Goal: Task Accomplishment & Management: Manage account settings

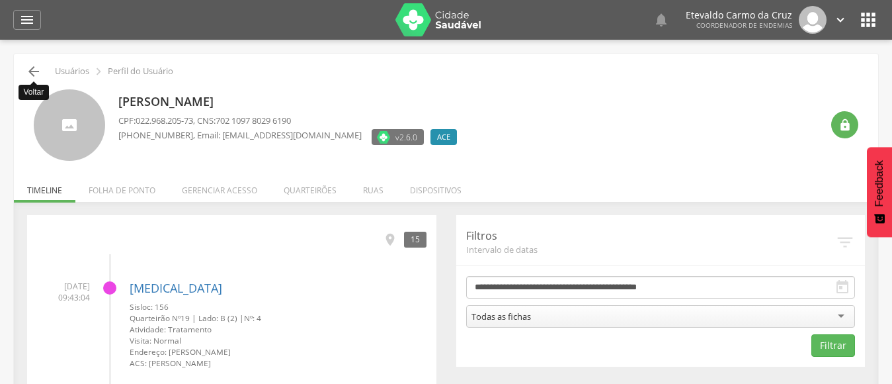
click at [34, 71] on icon "" at bounding box center [34, 71] width 16 height 16
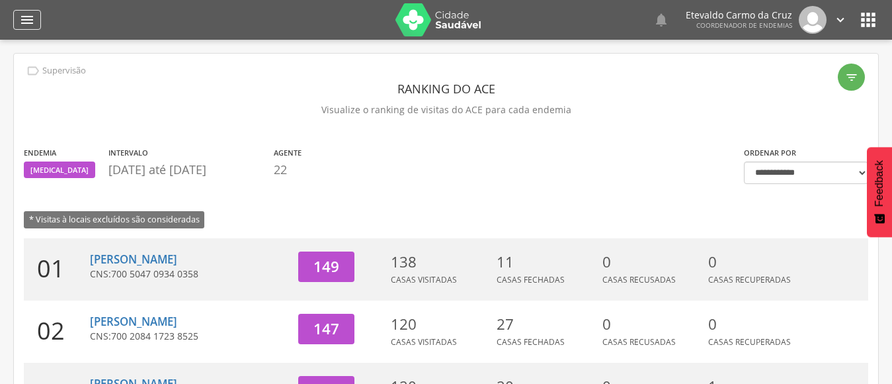
click at [22, 15] on icon "" at bounding box center [27, 20] width 16 height 16
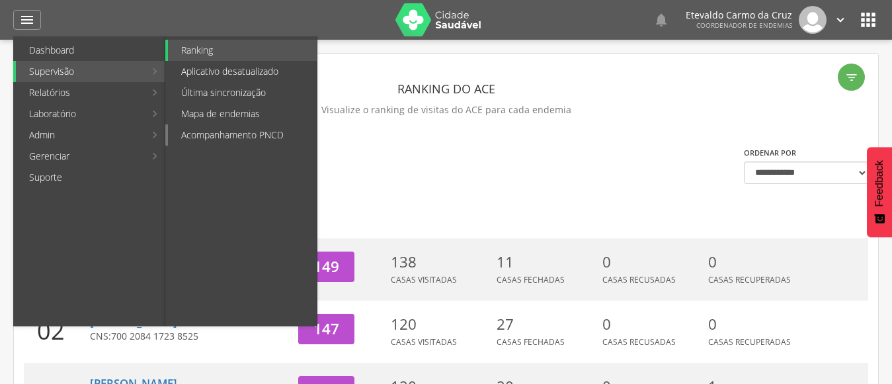
click at [192, 138] on link "Acompanhamento PNCD" at bounding box center [242, 134] width 149 height 21
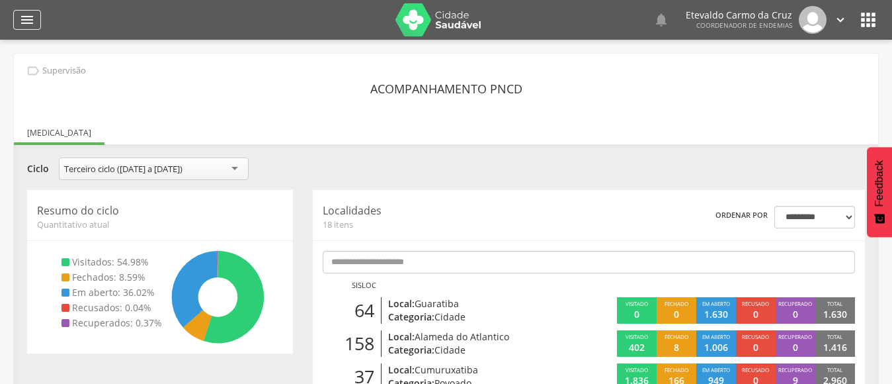
click at [20, 17] on icon "" at bounding box center [27, 20] width 16 height 16
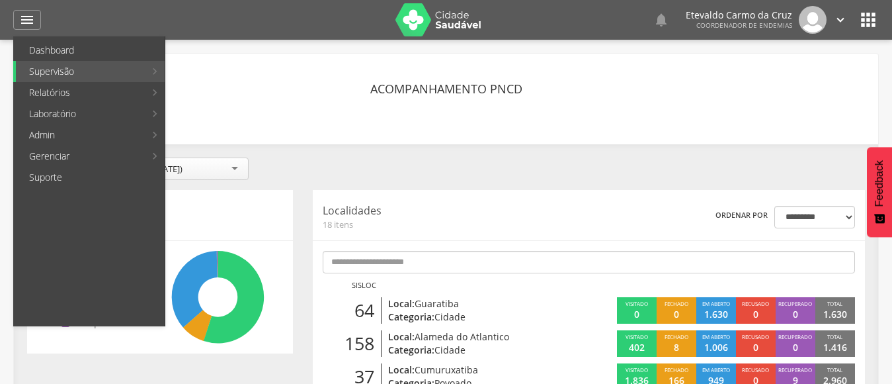
click at [220, 52] on link "Ranking" at bounding box center [242, 50] width 149 height 21
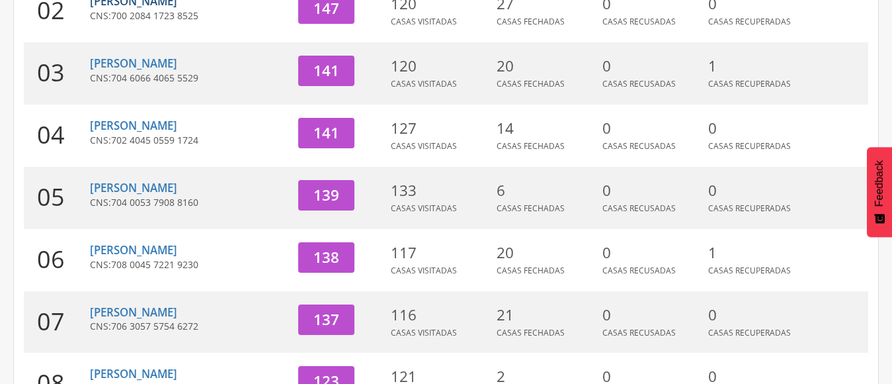
scroll to position [535, 0]
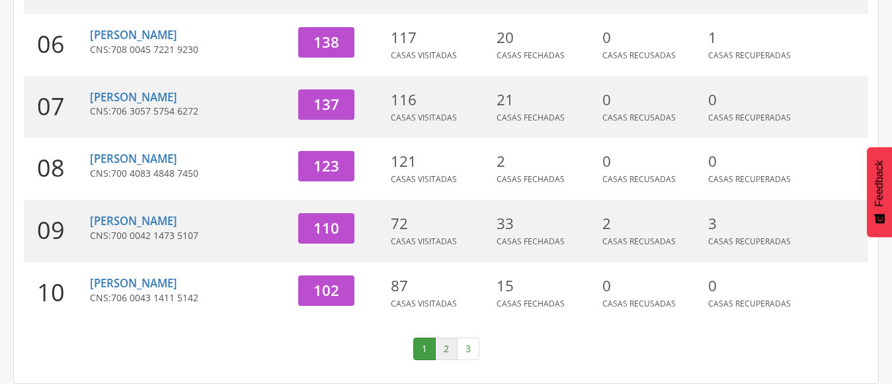
click at [444, 347] on link "2" at bounding box center [446, 348] width 22 height 22
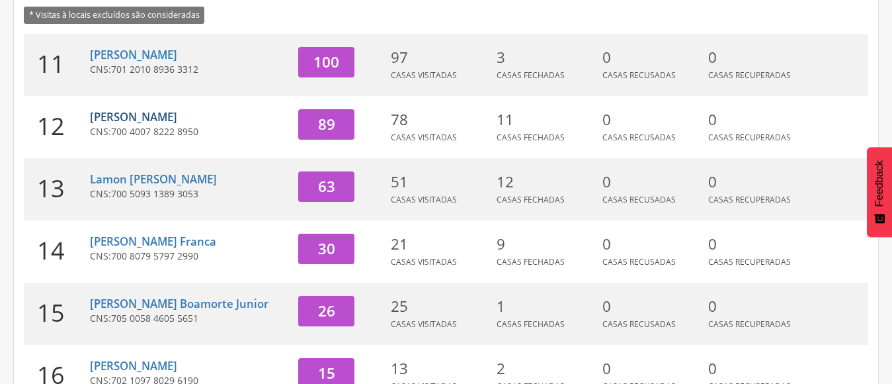
scroll to position [270, 0]
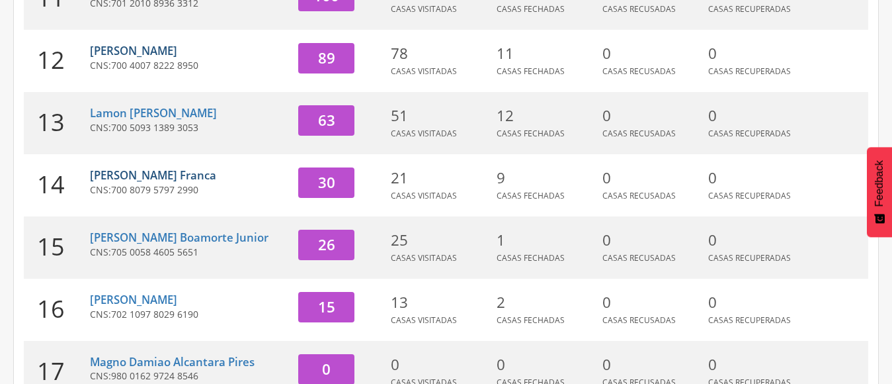
click at [167, 177] on link "[PERSON_NAME] Franca" at bounding box center [153, 174] width 126 height 15
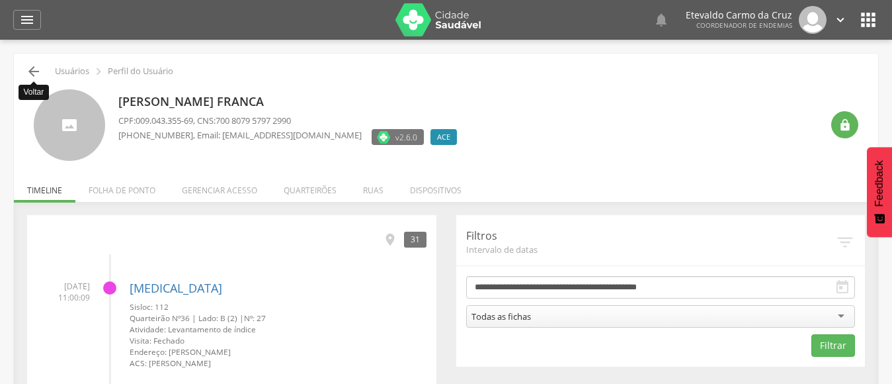
click at [35, 70] on icon "" at bounding box center [34, 71] width 16 height 16
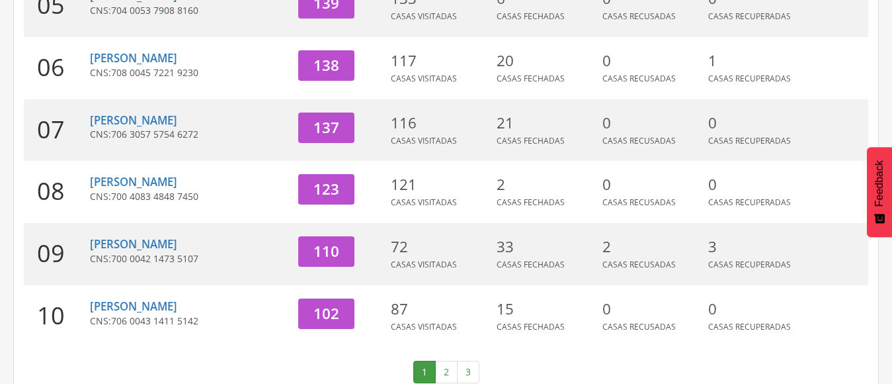
scroll to position [535, 0]
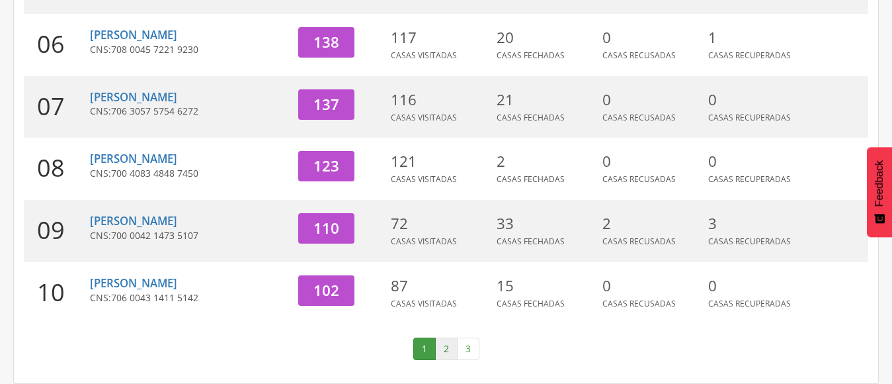
click at [445, 339] on link "2" at bounding box center [446, 348] width 22 height 22
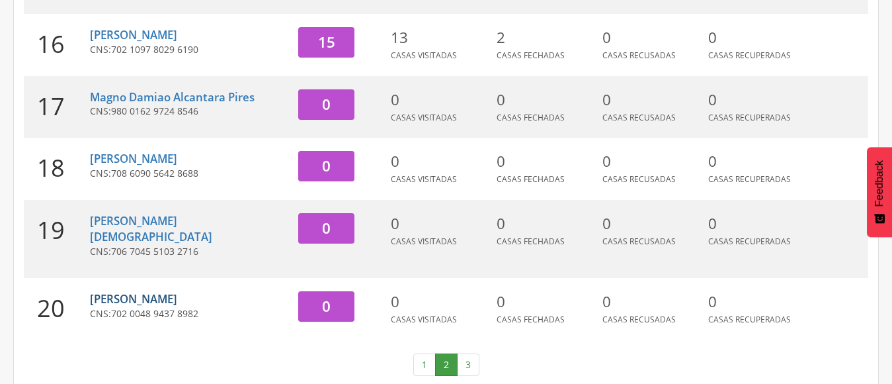
click at [126, 297] on link "[PERSON_NAME]" at bounding box center [133, 298] width 87 height 15
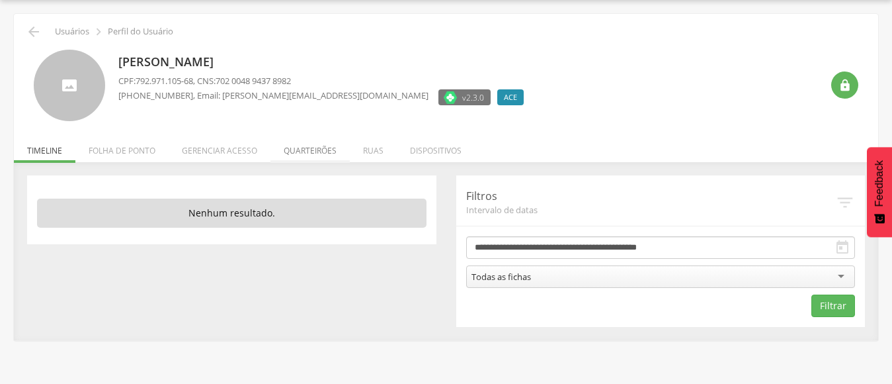
click at [295, 149] on li "Quarteirões" at bounding box center [309, 147] width 79 height 31
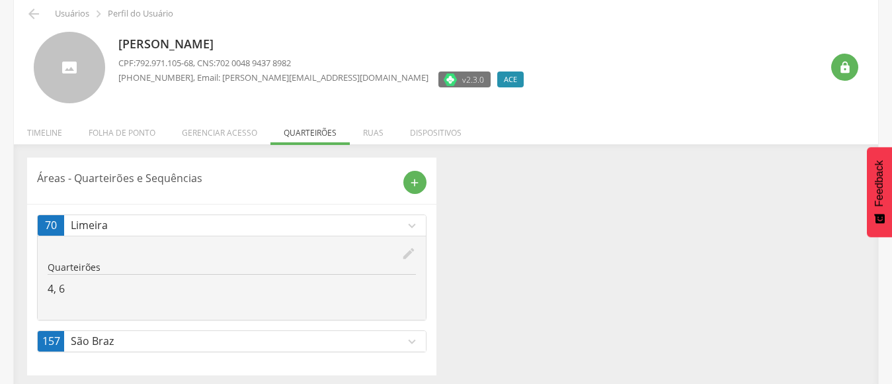
scroll to position [63, 0]
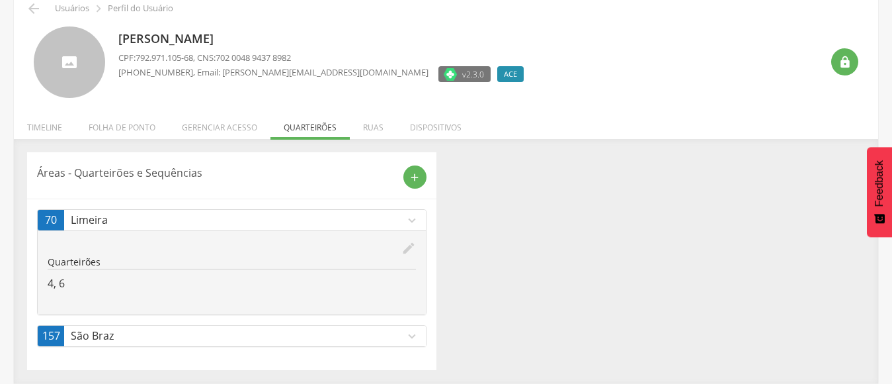
click at [128, 338] on p "São Braz" at bounding box center [238, 335] width 334 height 15
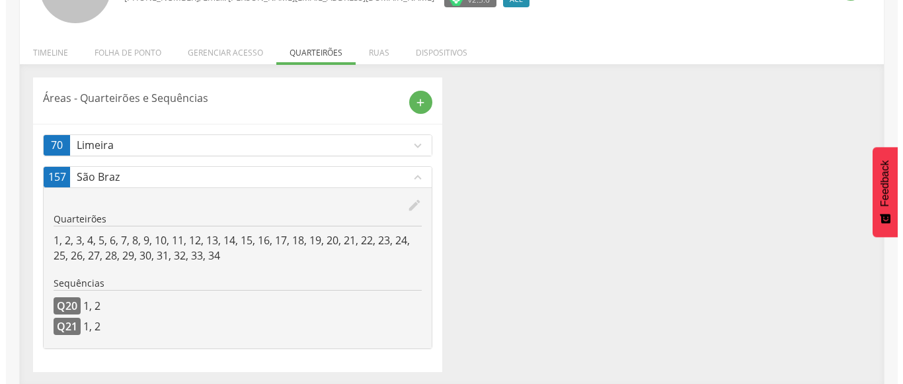
scroll to position [140, 0]
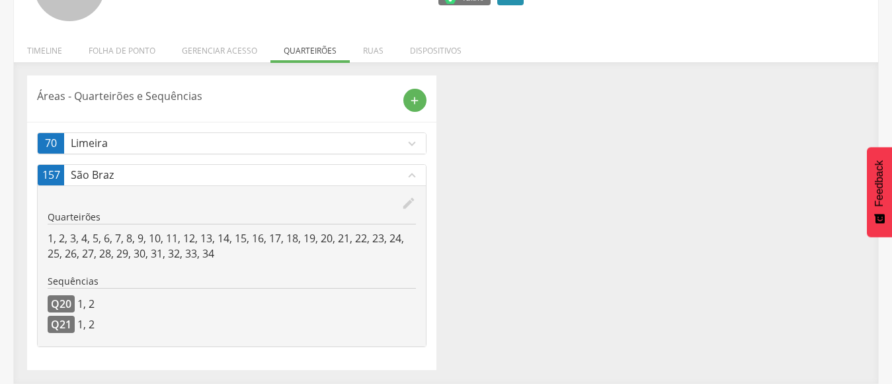
click at [398, 196] on div "edit" at bounding box center [232, 203] width 368 height 15
click at [404, 204] on icon "edit" at bounding box center [408, 203] width 15 height 15
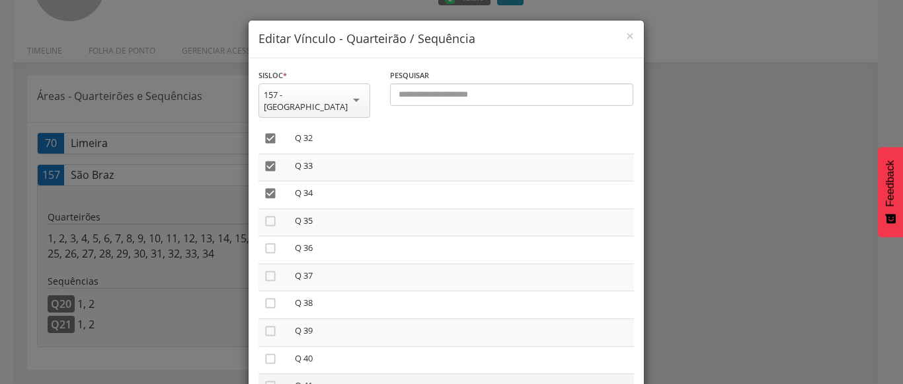
scroll to position [926, 0]
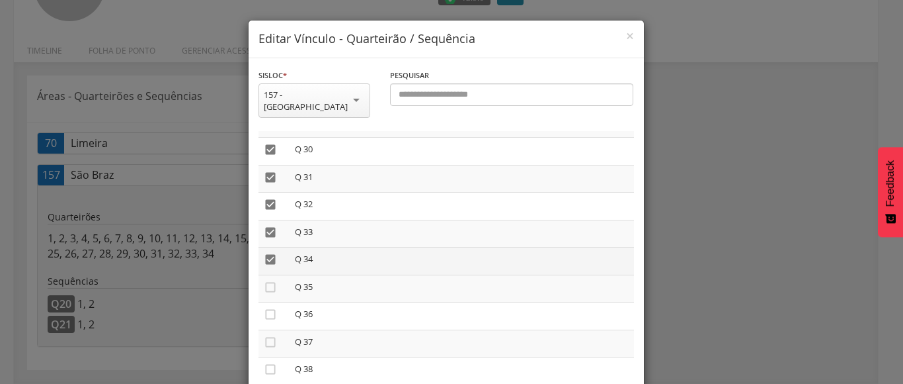
click at [265, 253] on icon "" at bounding box center [270, 259] width 13 height 13
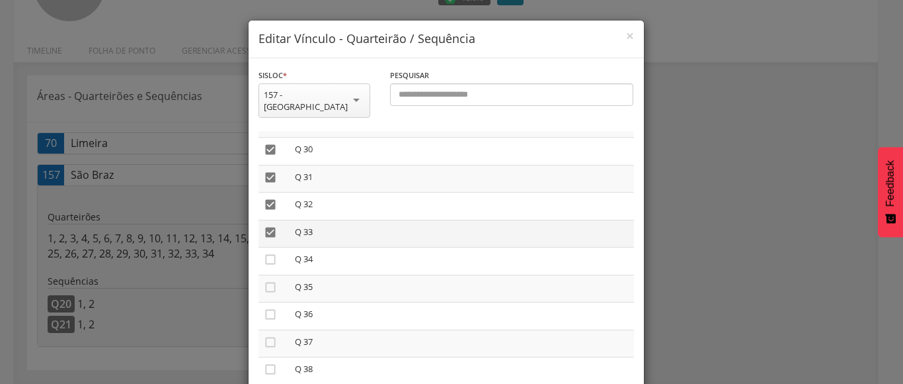
drag, startPoint x: 259, startPoint y: 221, endPoint x: 267, endPoint y: 218, distance: 8.4
click at [265, 226] on icon "" at bounding box center [270, 232] width 13 height 13
drag, startPoint x: 261, startPoint y: 190, endPoint x: 262, endPoint y: 175, distance: 15.9
click at [264, 198] on icon "" at bounding box center [270, 204] width 13 height 13
click at [265, 171] on icon "" at bounding box center [270, 177] width 13 height 13
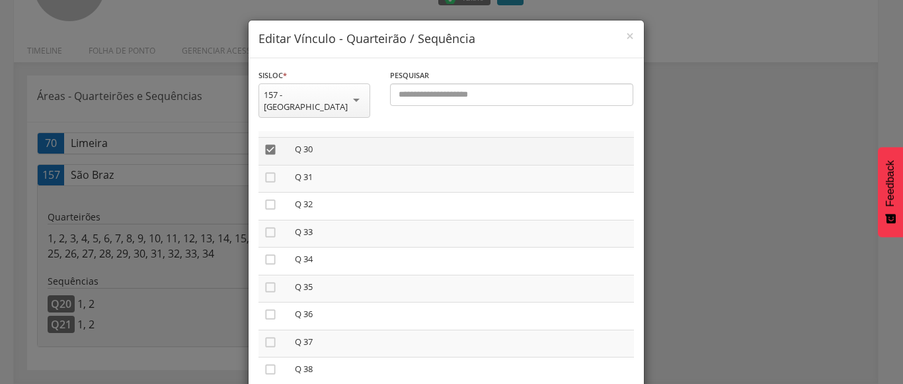
click at [264, 143] on icon "" at bounding box center [270, 149] width 13 height 13
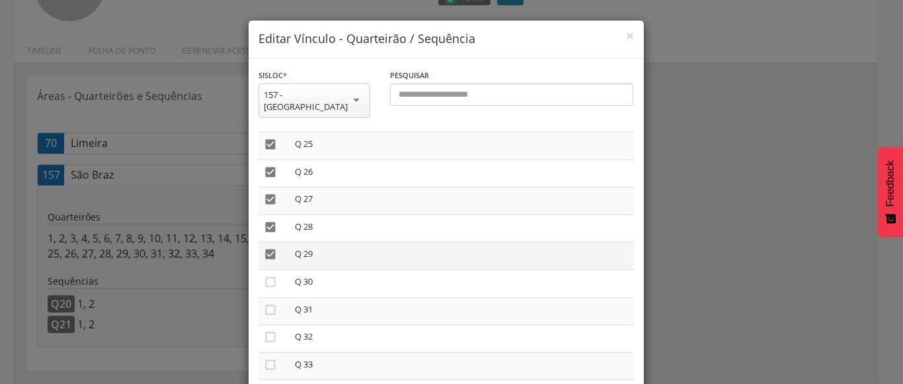
click at [265, 247] on icon "" at bounding box center [270, 253] width 13 height 13
click at [264, 220] on icon "" at bounding box center [270, 226] width 13 height 13
click at [264, 192] on icon "" at bounding box center [270, 198] width 13 height 13
click at [264, 165] on icon "" at bounding box center [270, 171] width 13 height 13
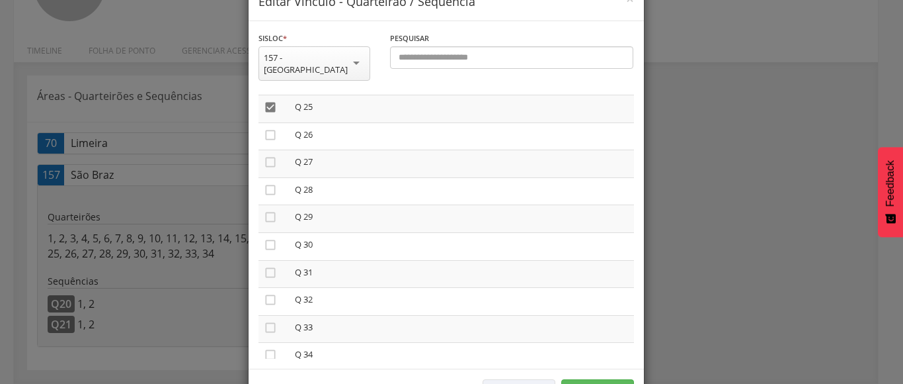
scroll to position [73, 0]
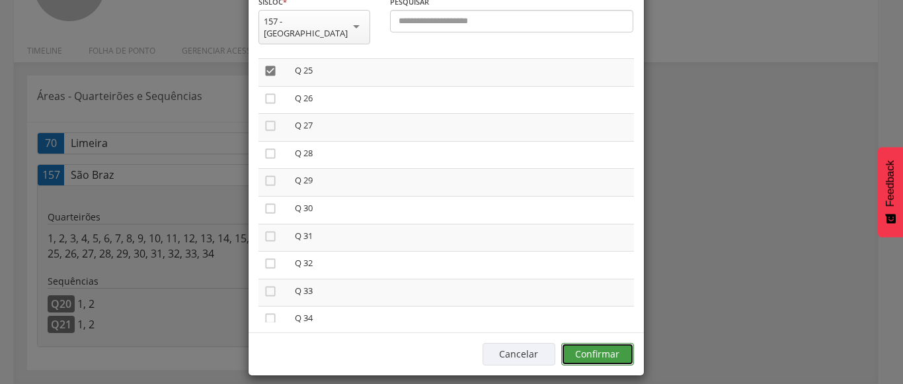
click at [603, 344] on button "Confirmar" at bounding box center [597, 354] width 73 height 22
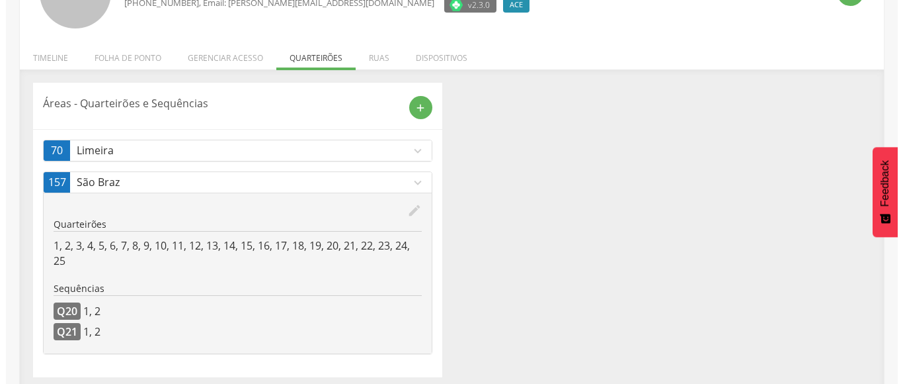
scroll to position [140, 0]
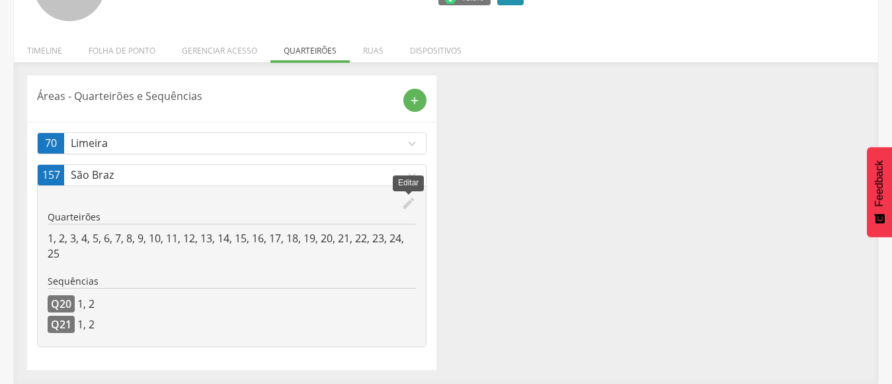
click at [407, 202] on icon "edit" at bounding box center [408, 203] width 15 height 15
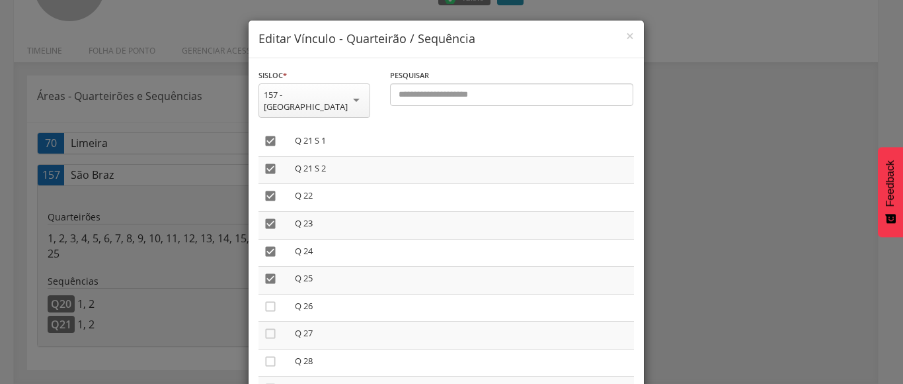
scroll to position [661, 0]
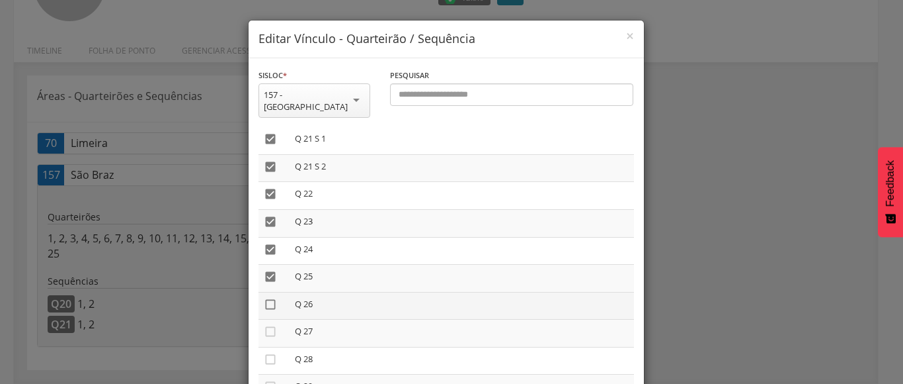
drag, startPoint x: 263, startPoint y: 288, endPoint x: 262, endPoint y: 306, distance: 17.2
click at [264, 298] on icon "" at bounding box center [270, 304] width 13 height 13
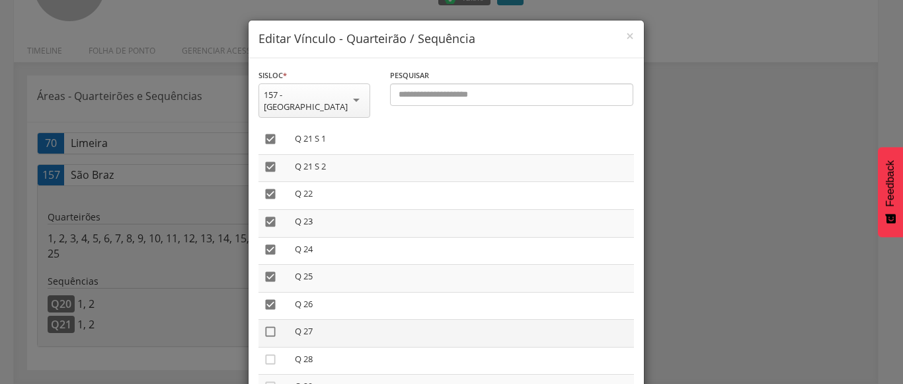
click at [266, 325] on icon "" at bounding box center [270, 331] width 13 height 13
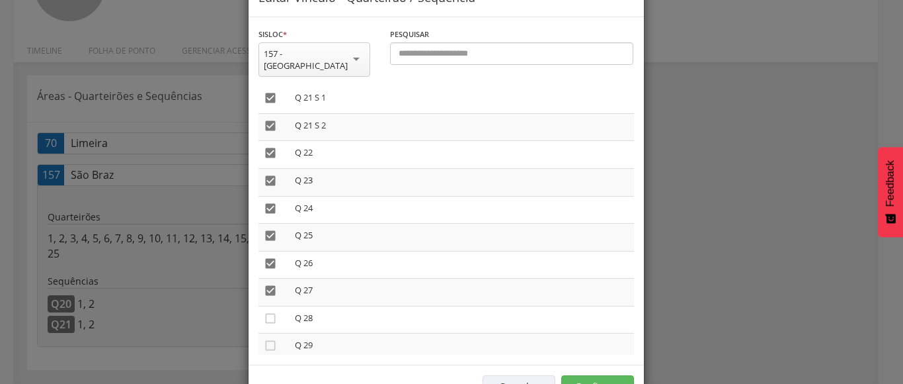
scroll to position [73, 0]
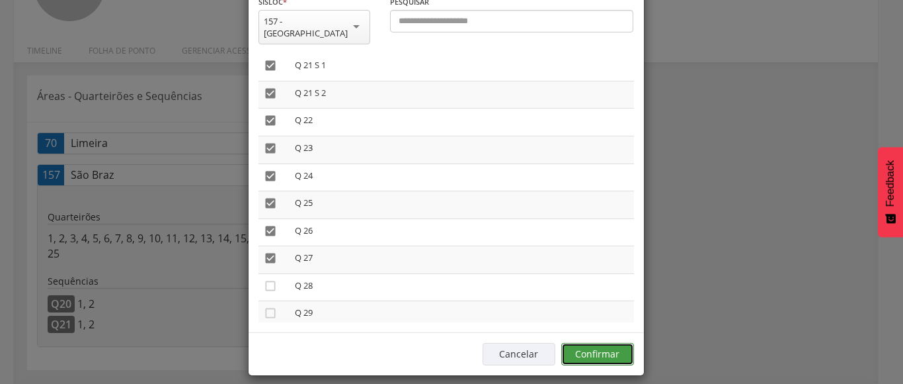
click at [602, 343] on button "Confirmar" at bounding box center [597, 354] width 73 height 22
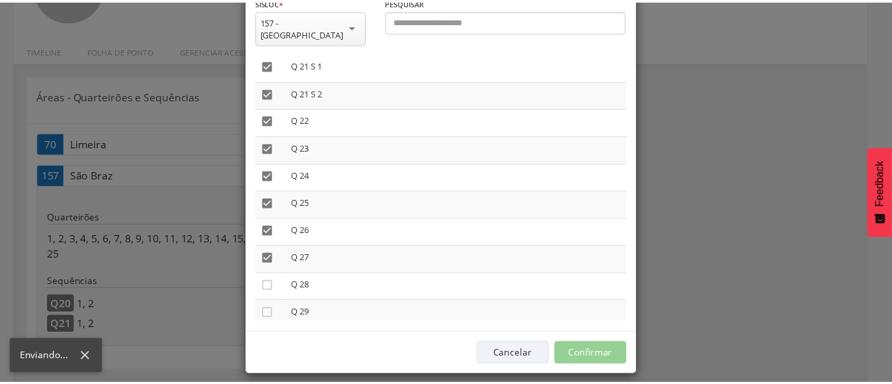
scroll to position [40, 0]
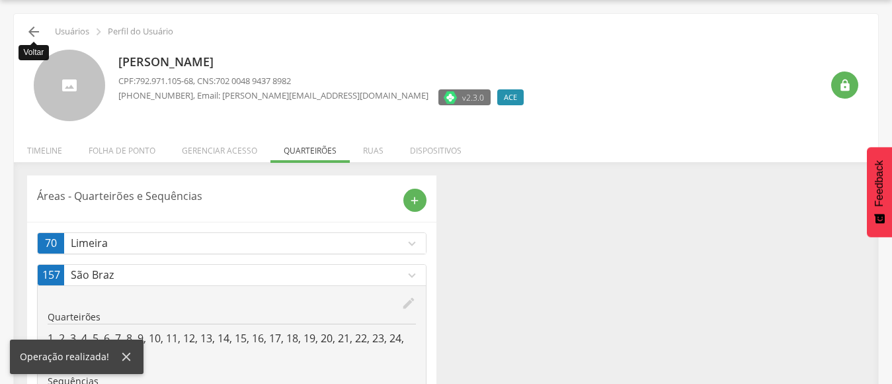
click at [35, 28] on icon "" at bounding box center [34, 32] width 16 height 16
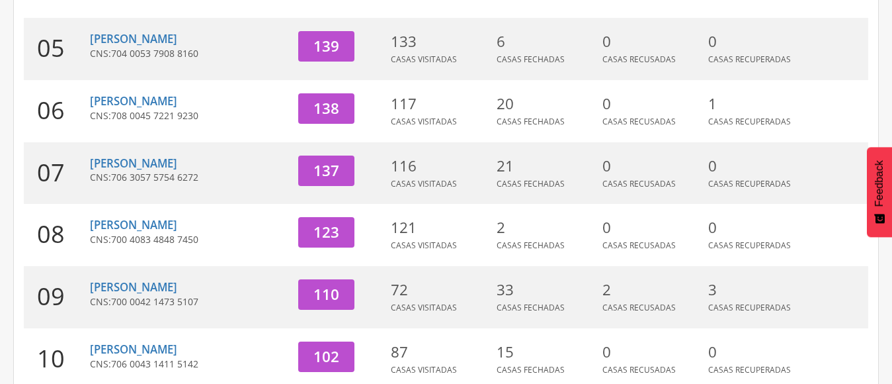
scroll to position [535, 0]
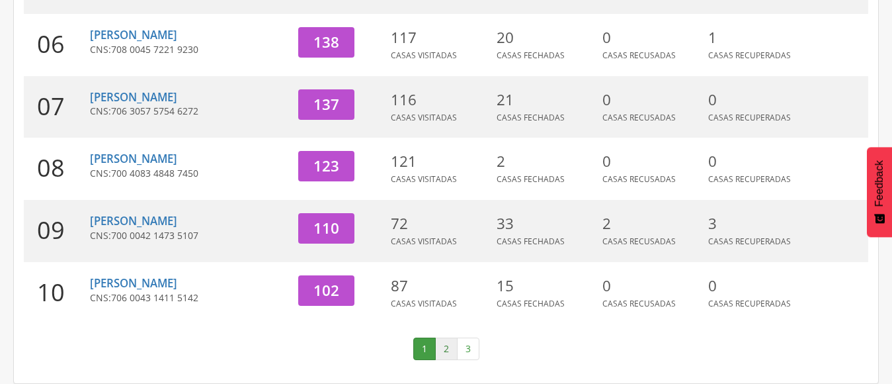
click at [451, 349] on link "2" at bounding box center [446, 348] width 22 height 22
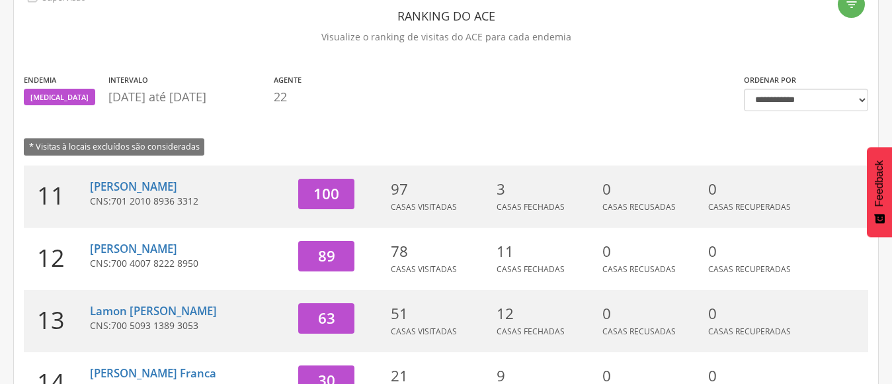
scroll to position [72, 0]
click at [128, 245] on link "[PERSON_NAME]" at bounding box center [133, 248] width 87 height 15
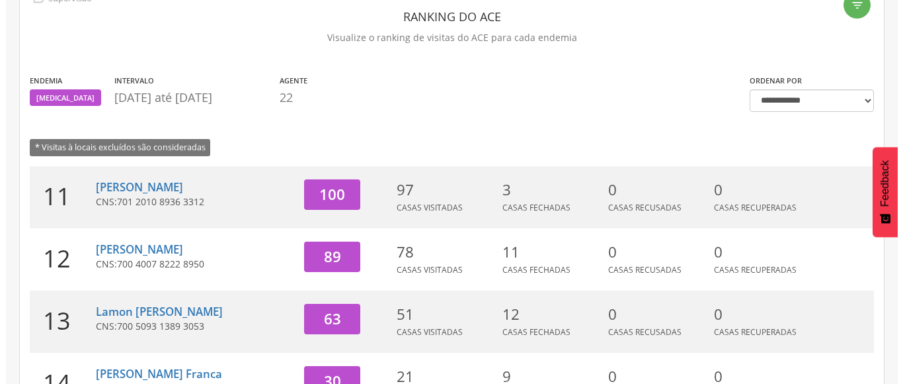
scroll to position [40, 0]
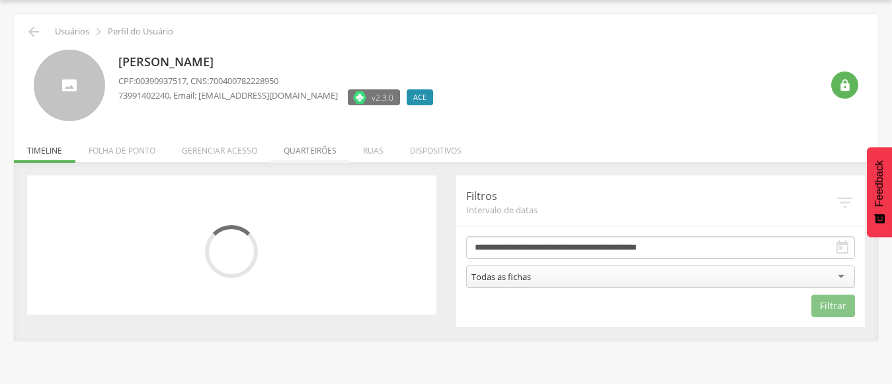
click at [306, 149] on li "Quarteirões" at bounding box center [309, 147] width 79 height 31
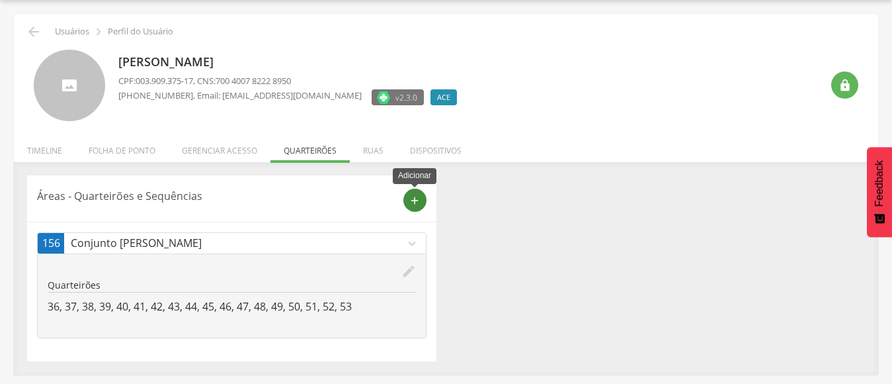
click at [412, 194] on icon "add" at bounding box center [415, 200] width 12 height 12
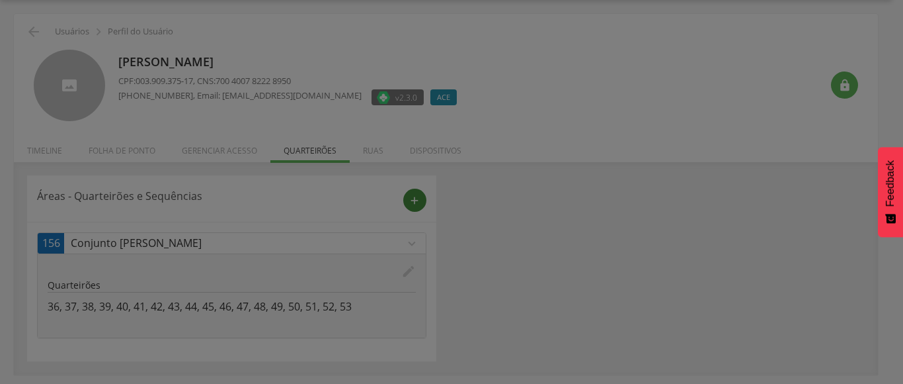
scroll to position [0, 0]
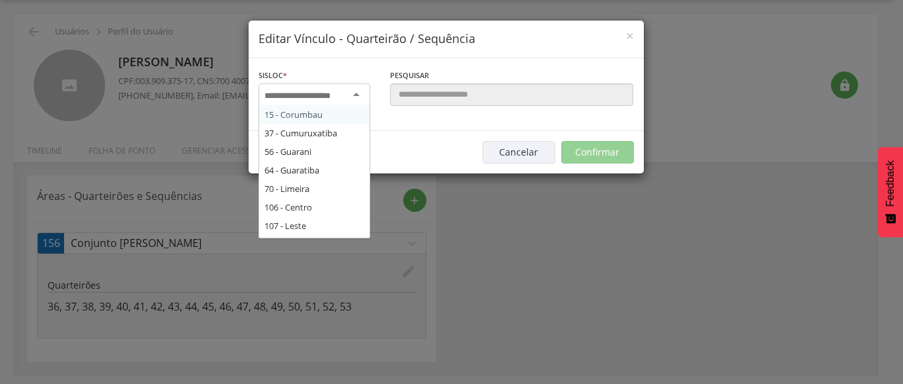
click at [347, 91] on input "select-one" at bounding box center [306, 96] width 83 height 12
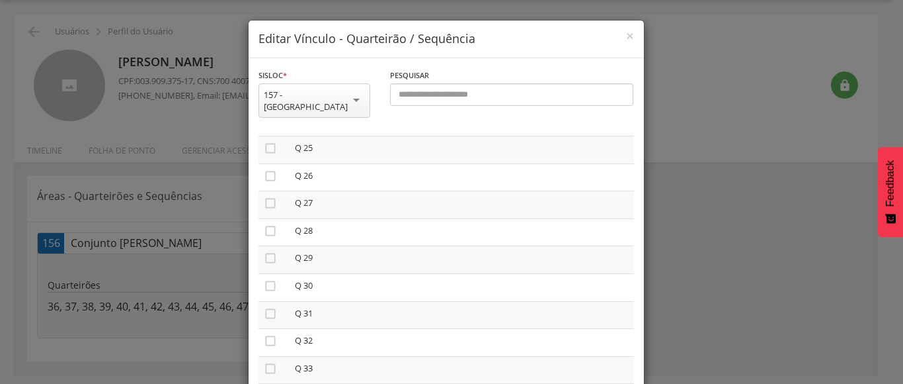
scroll to position [794, 0]
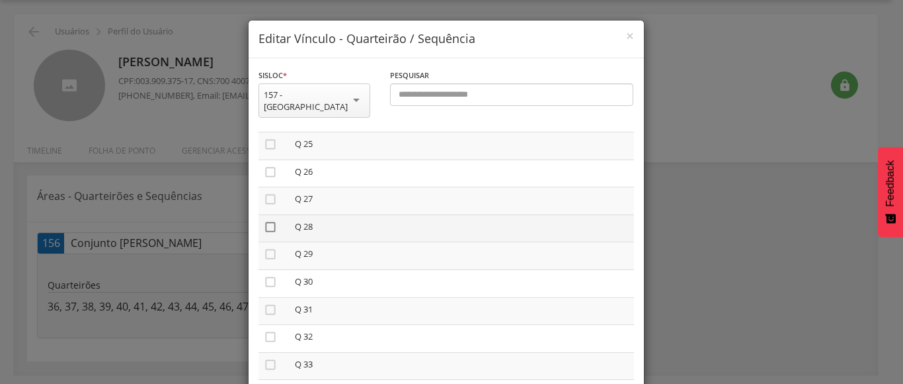
click at [264, 220] on icon "" at bounding box center [270, 226] width 13 height 13
click at [264, 247] on icon "" at bounding box center [270, 253] width 13 height 13
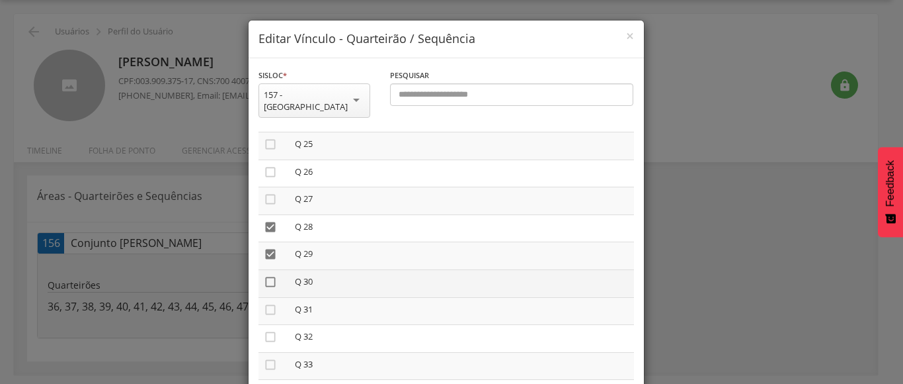
click at [265, 275] on icon "" at bounding box center [270, 281] width 13 height 13
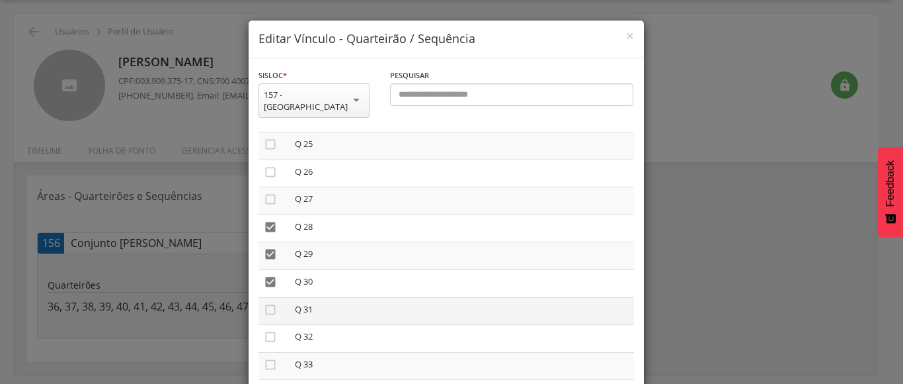
drag, startPoint x: 265, startPoint y: 292, endPoint x: 265, endPoint y: 310, distance: 17.9
click at [265, 303] on icon "" at bounding box center [270, 309] width 13 height 13
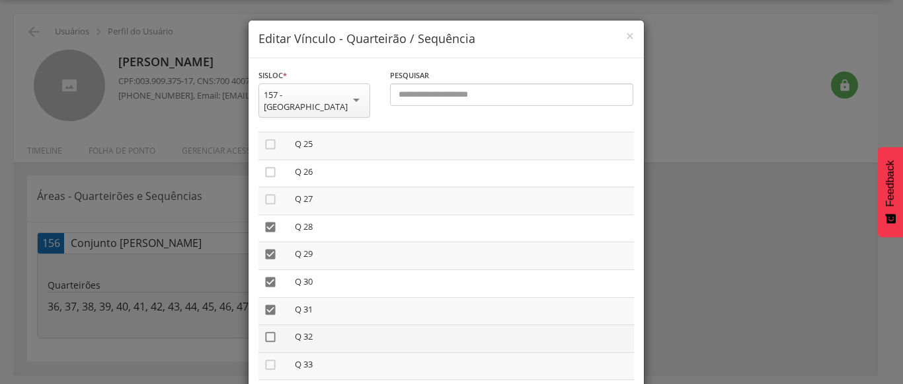
click at [265, 330] on icon "" at bounding box center [270, 336] width 13 height 13
drag, startPoint x: 263, startPoint y: 351, endPoint x: 299, endPoint y: 338, distance: 38.7
click at [265, 358] on icon "" at bounding box center [270, 364] width 13 height 13
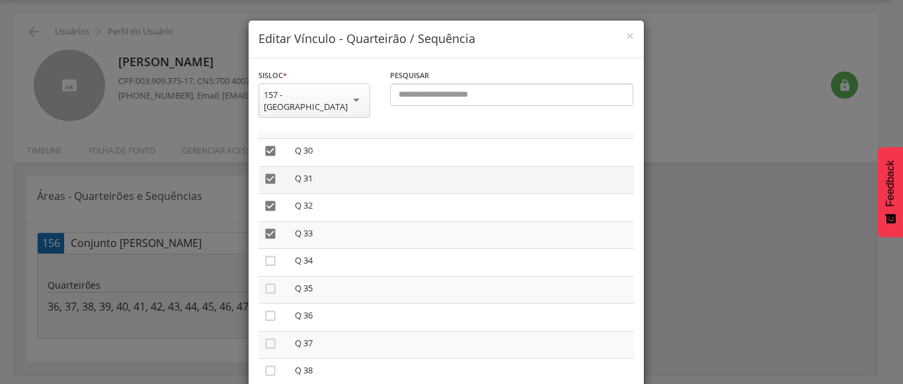
scroll to position [926, 0]
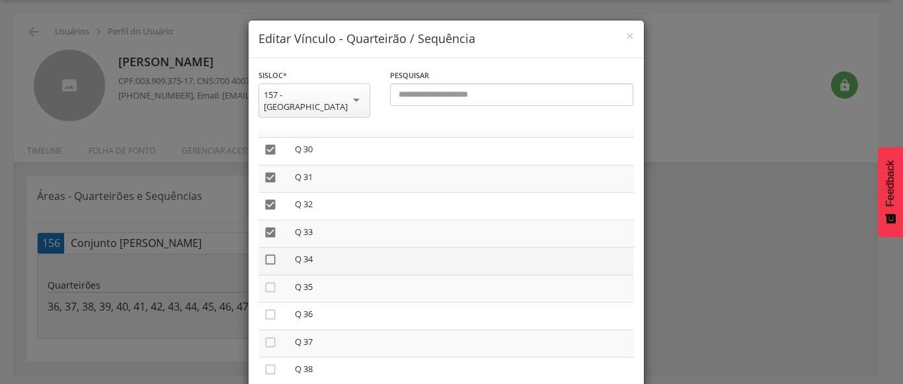
click at [265, 253] on icon "" at bounding box center [270, 259] width 13 height 13
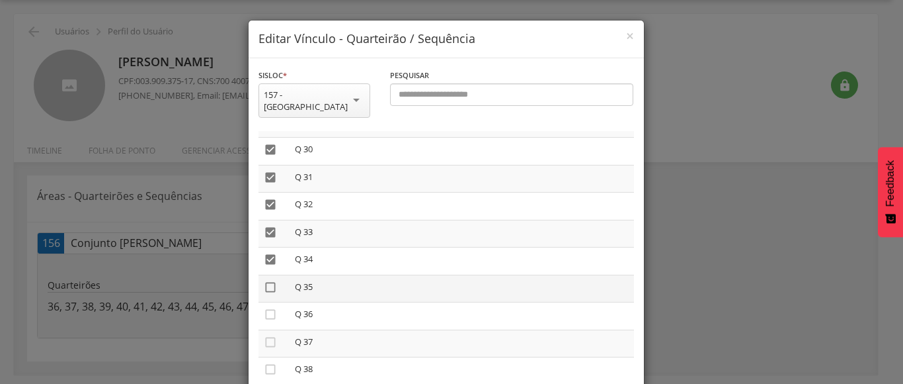
click at [267, 280] on icon "" at bounding box center [270, 286] width 13 height 13
click at [265, 280] on icon "" at bounding box center [270, 286] width 13 height 13
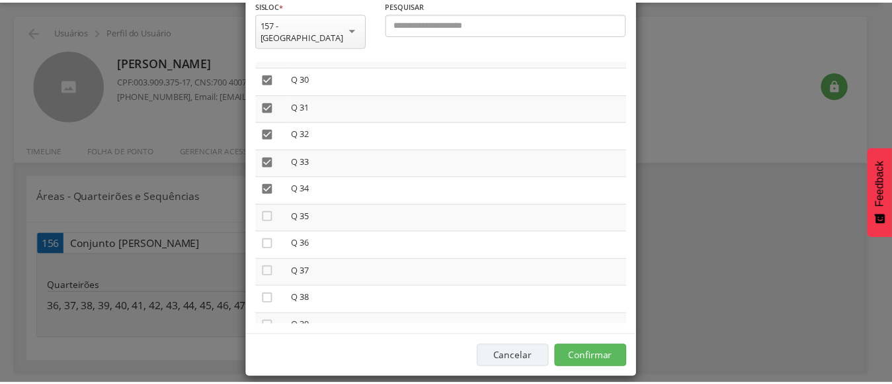
scroll to position [73, 0]
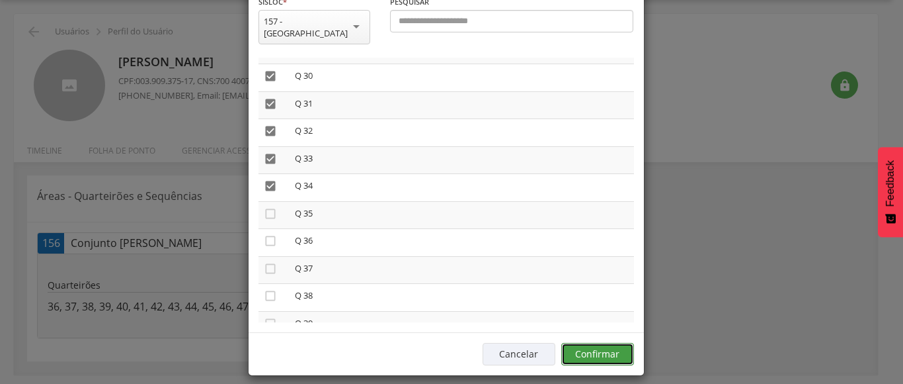
click at [594, 343] on button "Confirmar" at bounding box center [597, 354] width 73 height 22
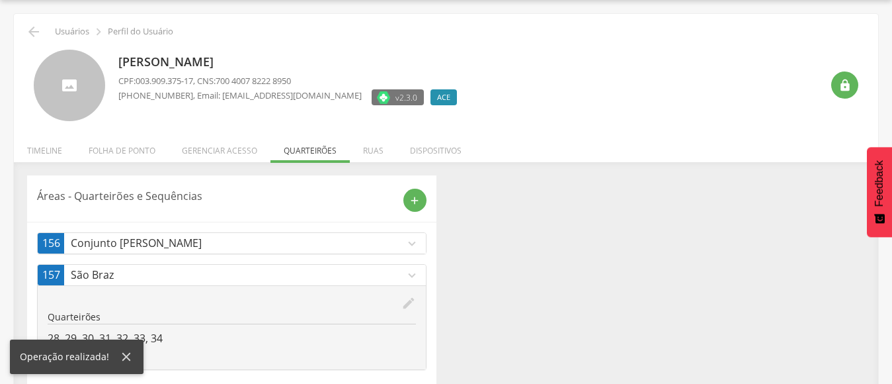
scroll to position [0, 0]
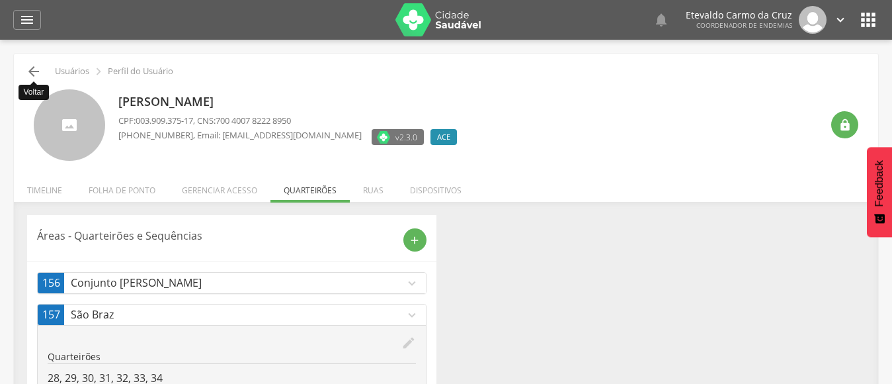
click at [38, 71] on icon "" at bounding box center [34, 71] width 16 height 16
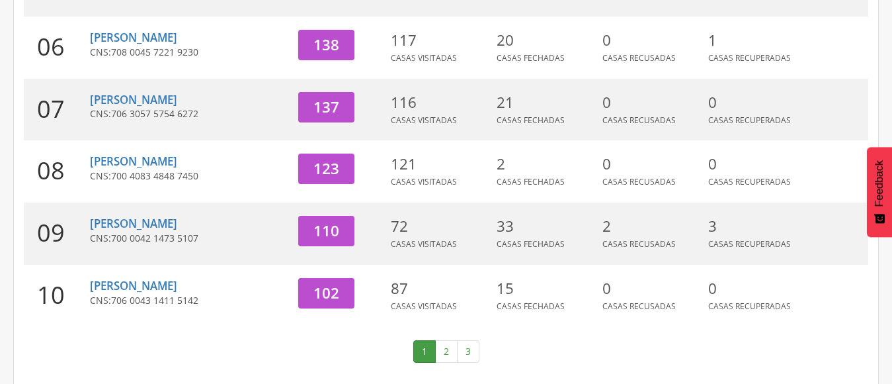
scroll to position [535, 0]
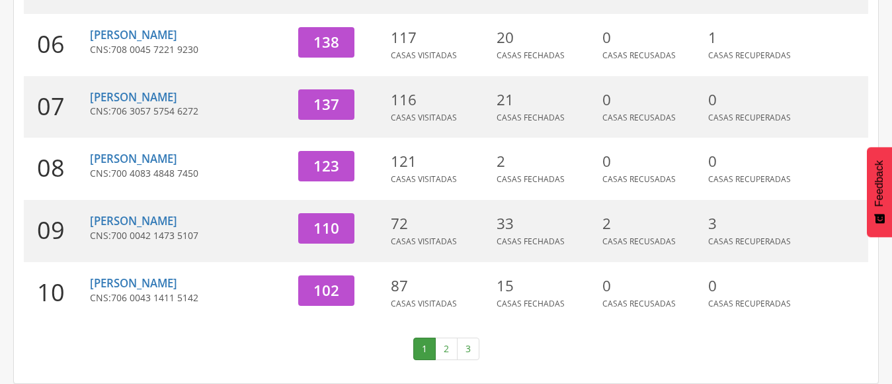
click at [446, 345] on link "2" at bounding box center [446, 348] width 22 height 22
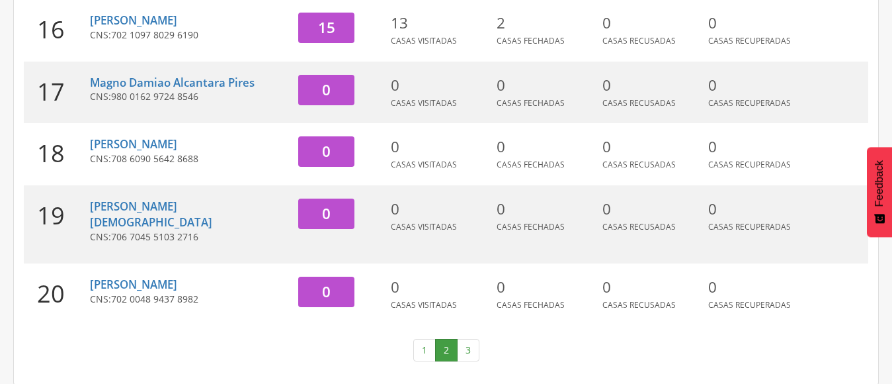
scroll to position [551, 0]
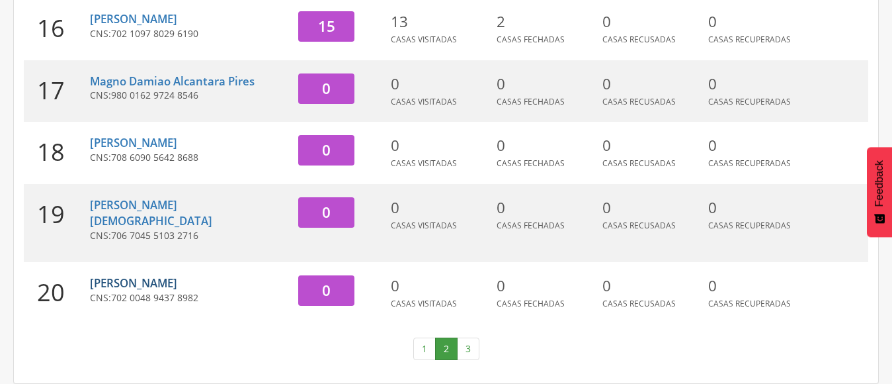
click at [164, 280] on link "[PERSON_NAME]" at bounding box center [133, 282] width 87 height 15
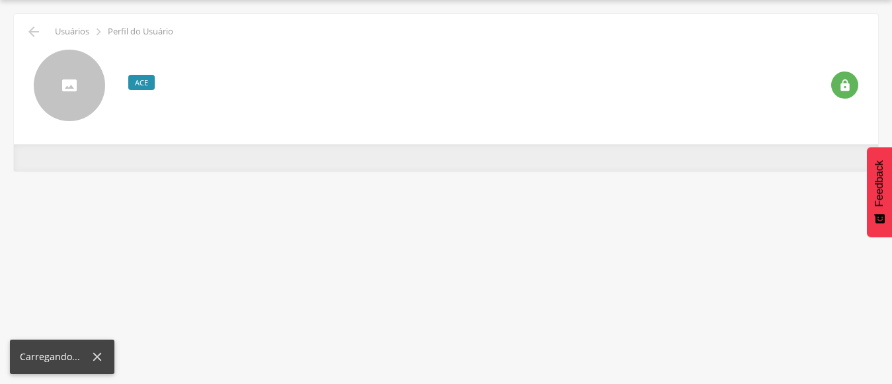
scroll to position [40, 0]
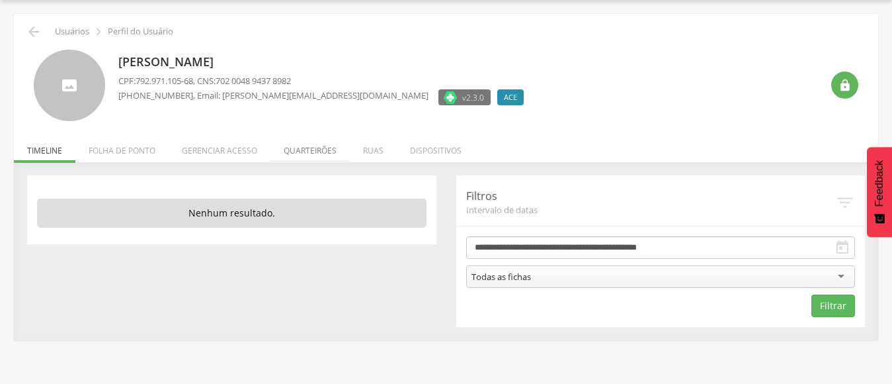
click at [310, 147] on li "Quarteirões" at bounding box center [309, 147] width 79 height 31
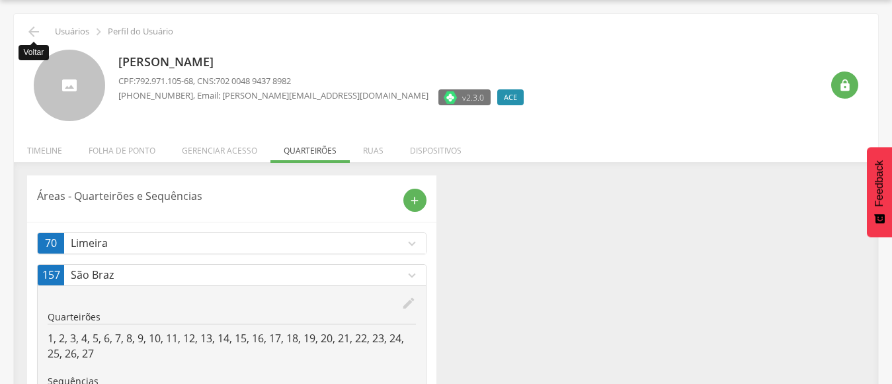
click at [36, 30] on icon "" at bounding box center [34, 32] width 16 height 16
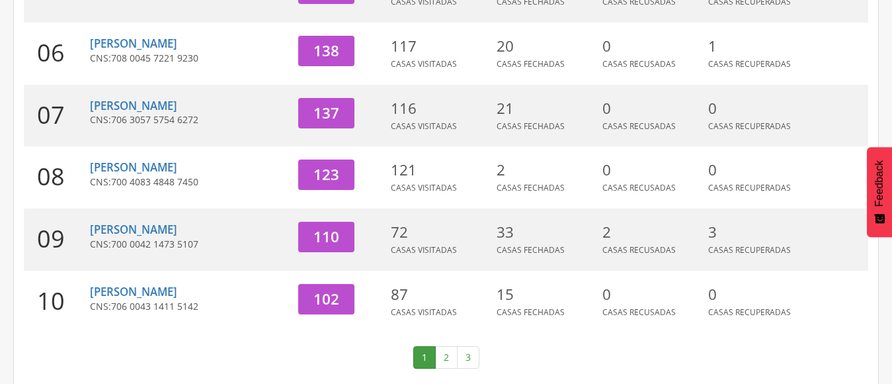
scroll to position [535, 0]
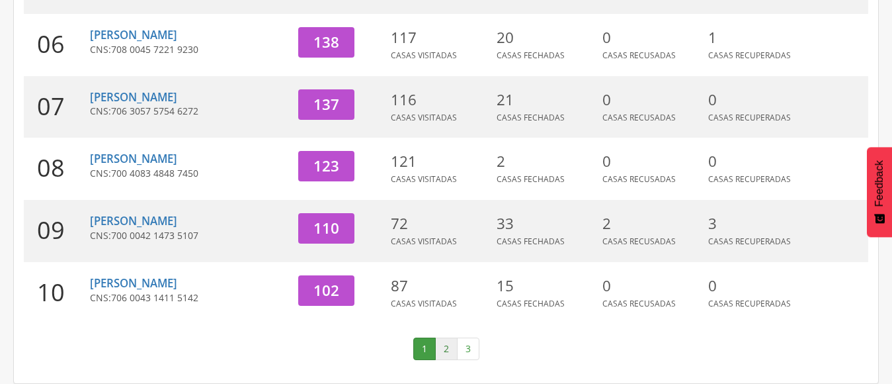
click at [442, 349] on link "2" at bounding box center [446, 348] width 22 height 22
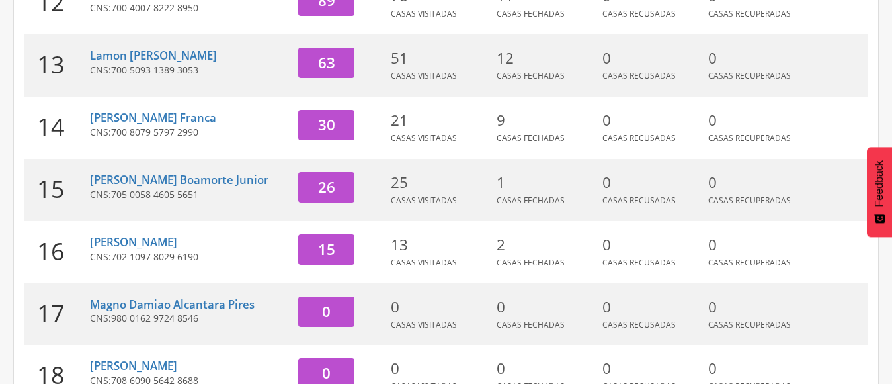
scroll to position [270, 0]
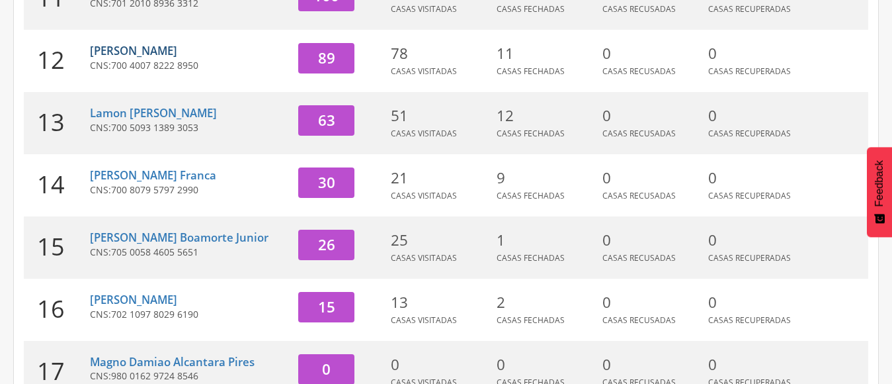
click at [140, 50] on link "[PERSON_NAME]" at bounding box center [133, 50] width 87 height 15
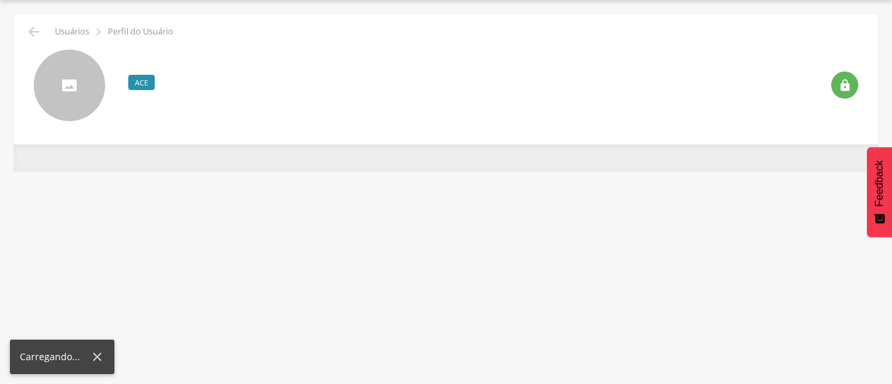
scroll to position [40, 0]
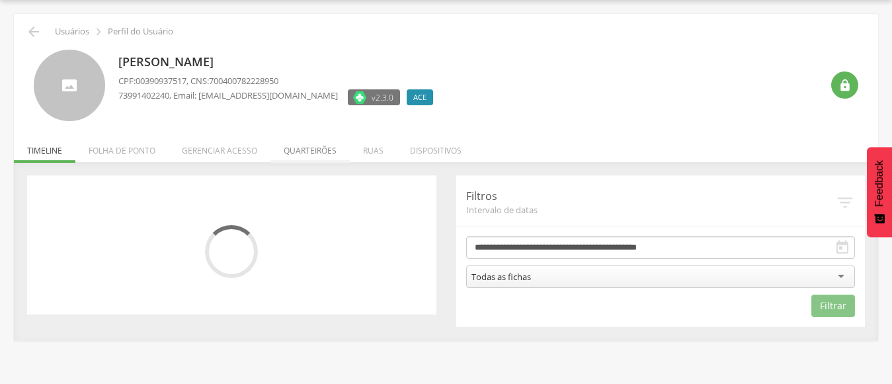
click at [306, 150] on li "Quarteirões" at bounding box center [309, 147] width 79 height 31
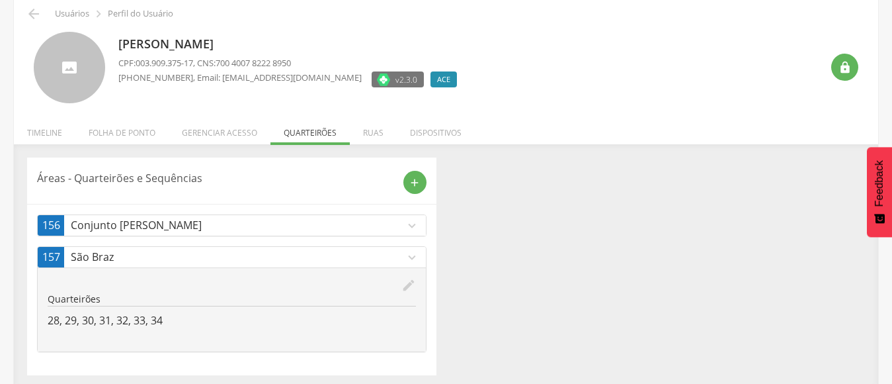
scroll to position [63, 0]
